Goal: Find specific page/section: Find specific page/section

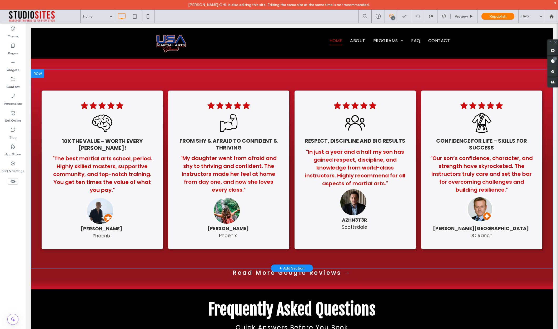
scroll to position [1343, 0]
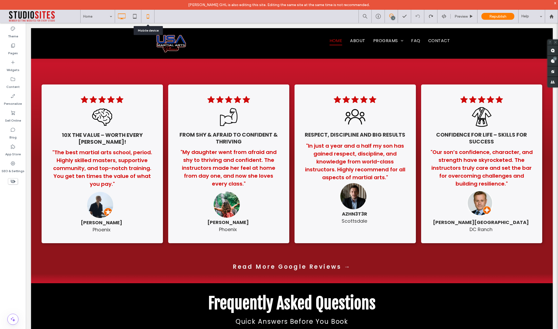
click at [150, 17] on icon at bounding box center [148, 16] width 11 height 11
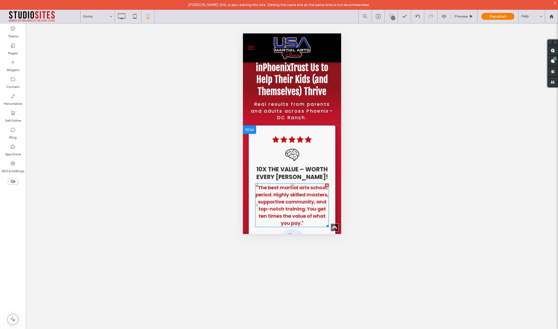
scroll to position [1992, 0]
click at [466, 18] on span "Preview" at bounding box center [461, 16] width 13 height 4
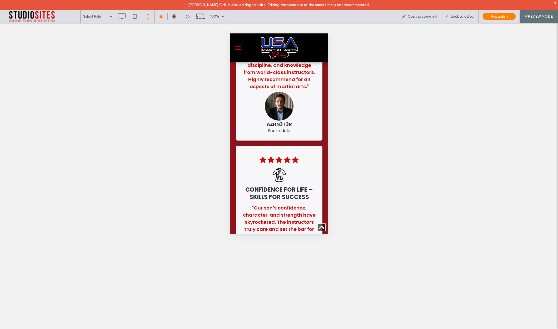
scroll to position [2492, 0]
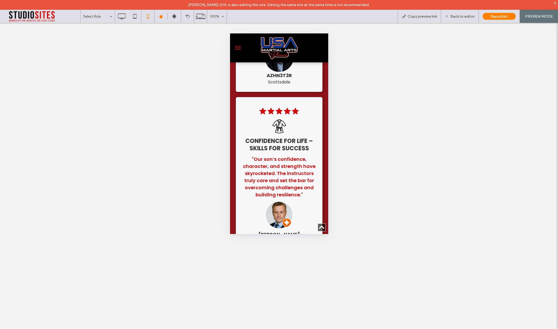
click at [237, 48] on button "menu" at bounding box center [237, 48] width 11 height 11
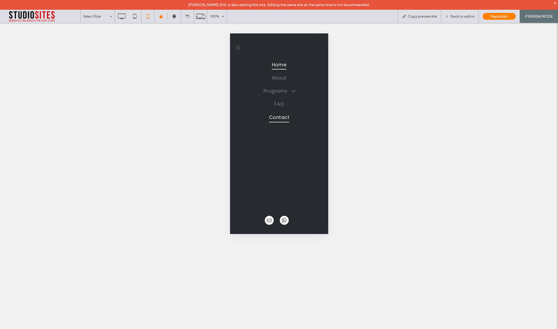
click at [273, 114] on span "Contact" at bounding box center [279, 117] width 21 height 10
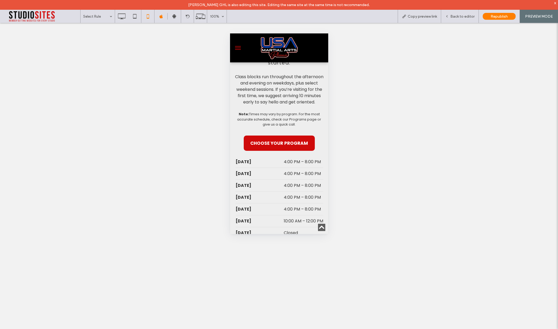
scroll to position [613, 0]
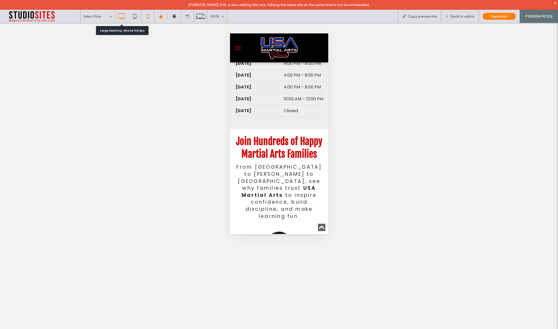
click at [123, 16] on icon at bounding box center [121, 16] width 11 height 11
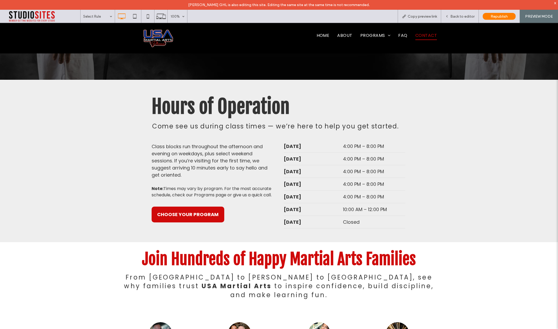
scroll to position [370, 0]
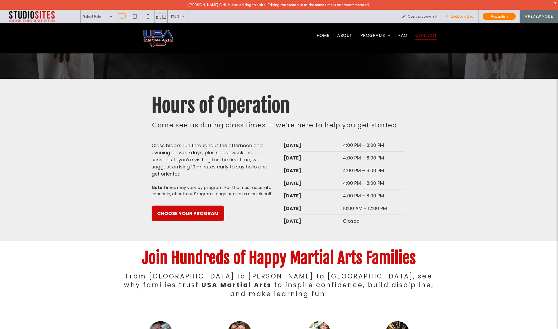
click at [465, 15] on span "Back to editor" at bounding box center [462, 16] width 24 height 4
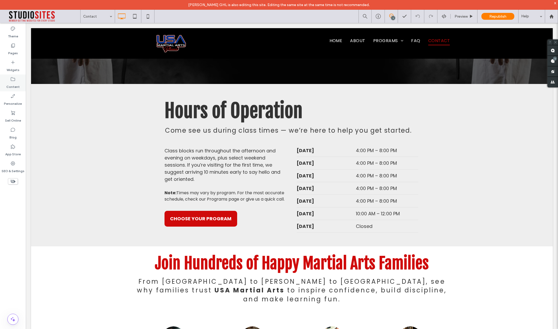
click at [12, 82] on label "Content" at bounding box center [12, 85] width 13 height 7
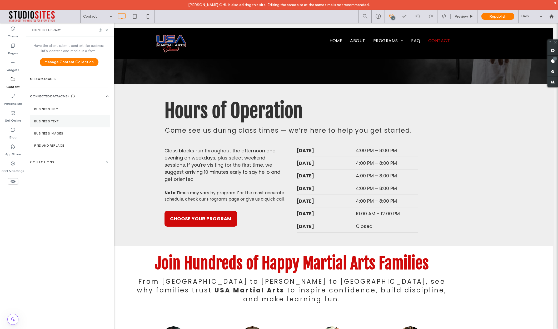
click at [50, 121] on label "Business Text" at bounding box center [70, 121] width 72 height 4
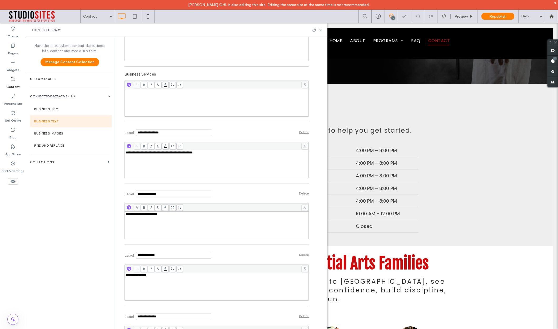
scroll to position [206, 0]
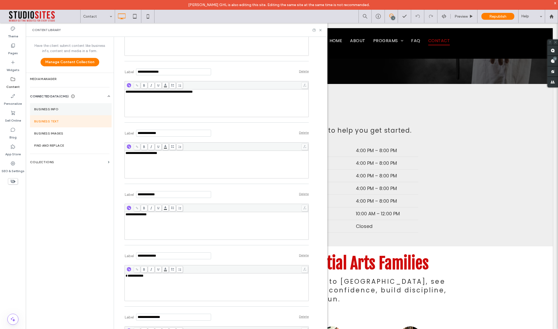
click at [41, 109] on label "Business Info" at bounding box center [70, 109] width 73 height 4
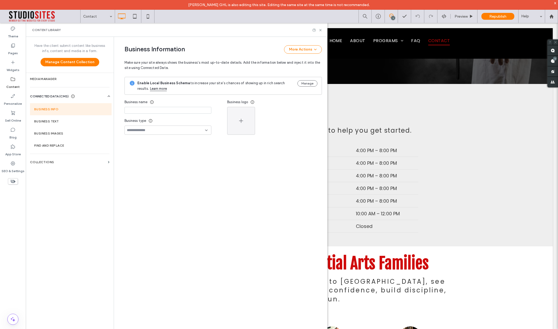
type input "**********"
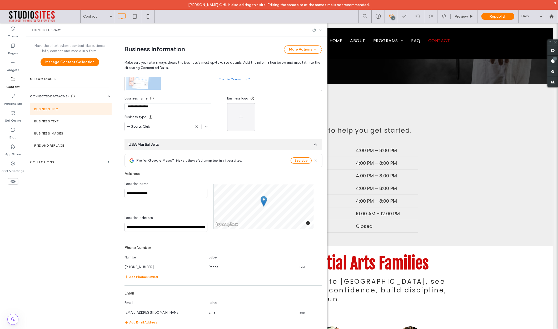
scroll to position [0, 0]
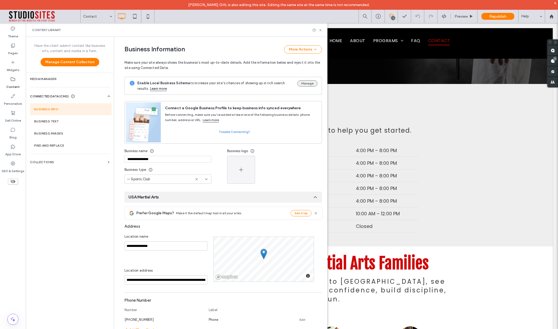
click at [306, 82] on button "Manage" at bounding box center [307, 83] width 20 height 6
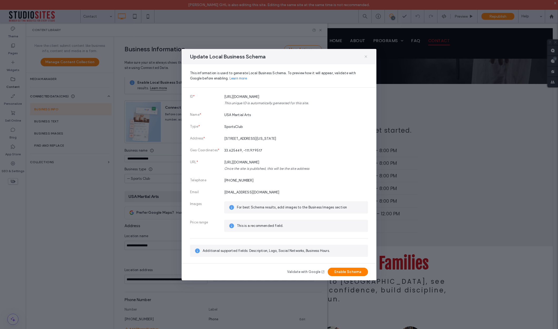
click at [366, 55] on icon at bounding box center [366, 56] width 4 height 4
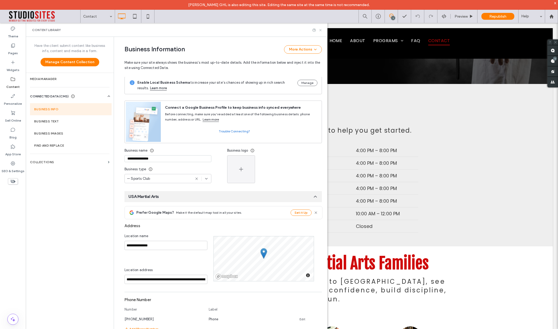
click at [320, 30] on use at bounding box center [320, 30] width 2 height 2
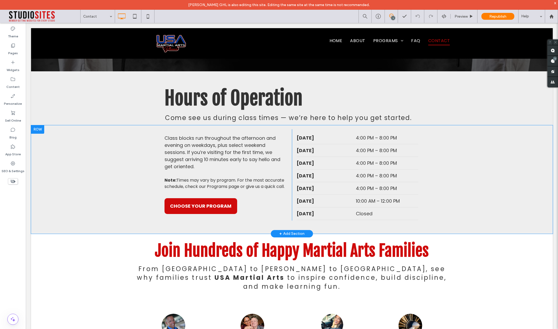
scroll to position [384, 0]
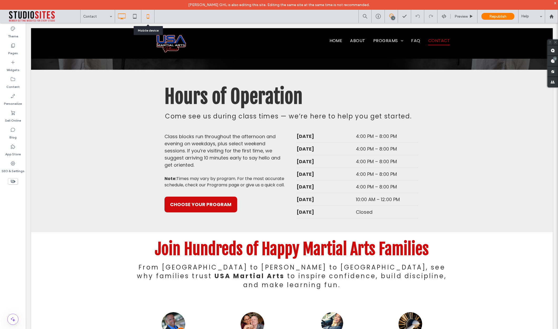
click at [146, 15] on icon at bounding box center [148, 16] width 11 height 11
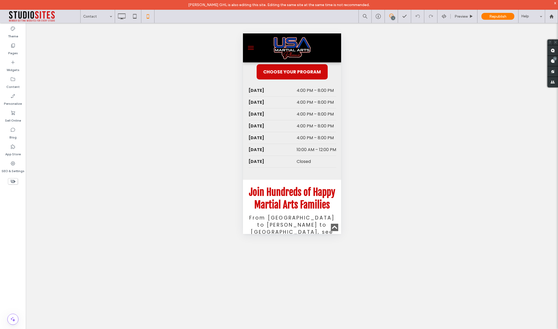
scroll to position [568, 0]
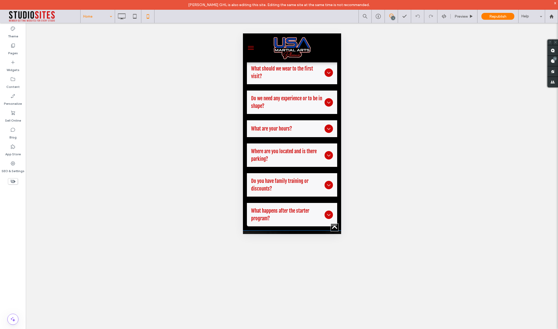
scroll to position [2824, 0]
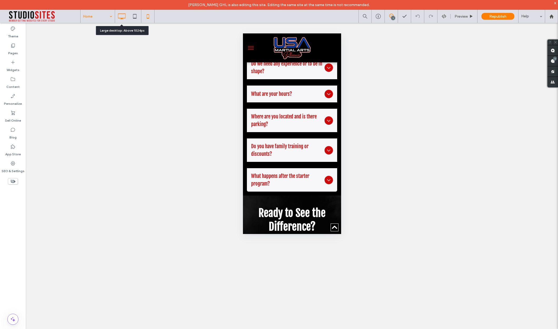
click at [124, 21] on icon at bounding box center [121, 16] width 11 height 11
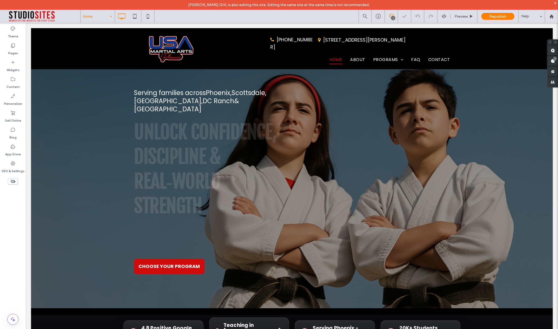
scroll to position [0, 0]
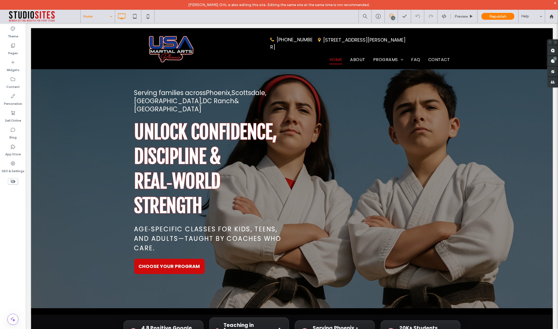
click at [554, 4] on div "x" at bounding box center [555, 3] width 2 height 4
